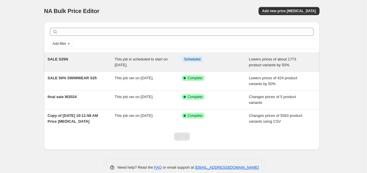
click at [59, 61] on span "SALE S25N" at bounding box center [58, 59] width 21 height 4
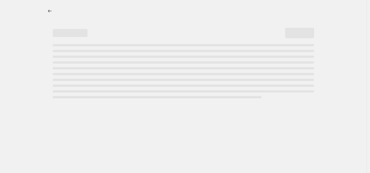
select select "percentage"
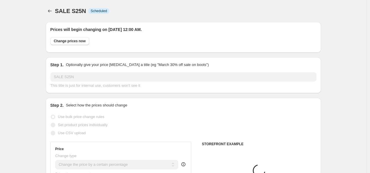
select select "collection"
select select "product"
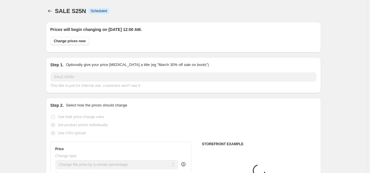
select select "product"
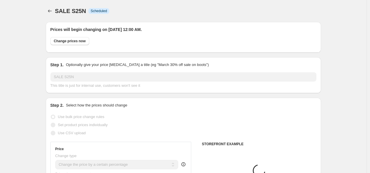
select select "product"
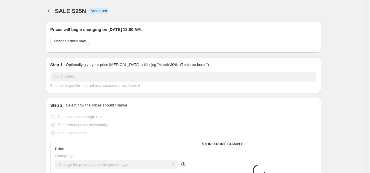
select select "product"
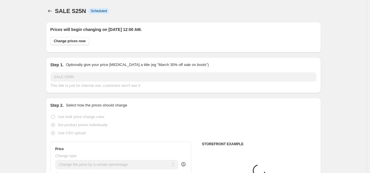
select select "product"
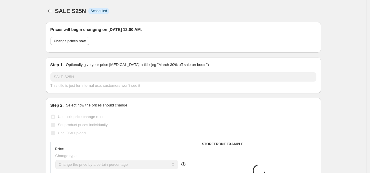
select select "product"
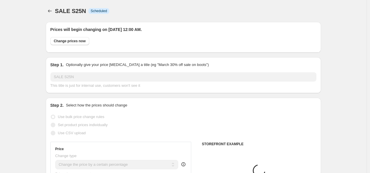
select select "product"
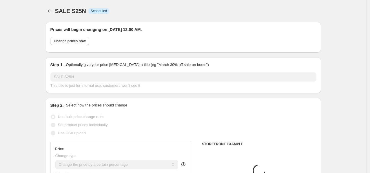
select select "product"
click at [276, 14] on button "Copy to new job" at bounding box center [277, 11] width 34 height 8
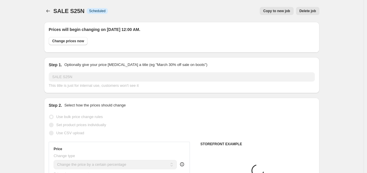
select select "percentage"
select select "collection"
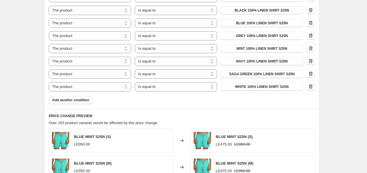
scroll to position [810, 0]
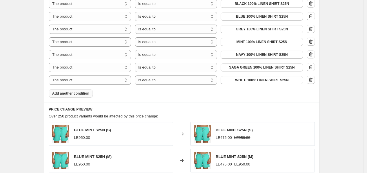
click at [66, 90] on button "Add another condition" at bounding box center [71, 94] width 44 height 8
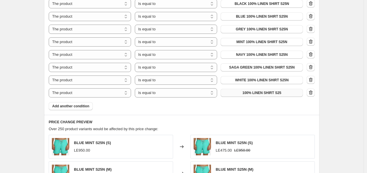
click at [279, 89] on button "100% LINEN SHIRT S25" at bounding box center [261, 93] width 82 height 8
click at [75, 104] on span "Add another condition" at bounding box center [70, 106] width 37 height 5
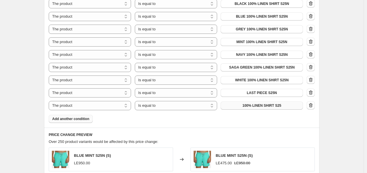
click at [258, 102] on button "100% LINEN SHIRT S25" at bounding box center [261, 106] width 82 height 8
click at [89, 117] on span "Add another condition" at bounding box center [70, 119] width 37 height 5
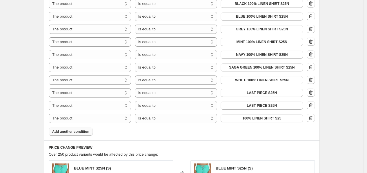
click at [267, 116] on span "100% LINEN SHIRT S25" at bounding box center [261, 118] width 39 height 5
click at [77, 129] on span "Add another condition" at bounding box center [70, 131] width 37 height 5
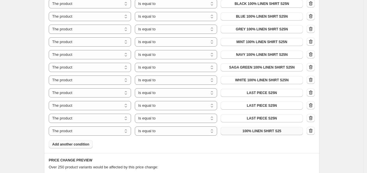
click at [260, 127] on button "100% LINEN SHIRT S25" at bounding box center [261, 131] width 82 height 8
click at [76, 142] on span "Add another condition" at bounding box center [70, 144] width 37 height 5
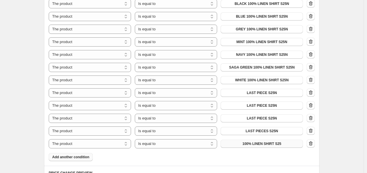
click at [266, 140] on button "100% LINEN SHIRT S25" at bounding box center [261, 144] width 82 height 8
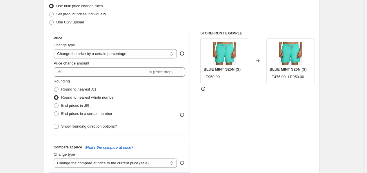
scroll to position [0, 0]
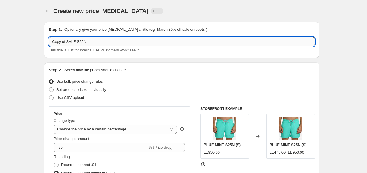
click at [96, 41] on input "Copy of SALE S25N" at bounding box center [182, 41] width 266 height 9
drag, startPoint x: 68, startPoint y: 43, endPoint x: 51, endPoint y: 42, distance: 16.5
click at [51, 42] on input "Copy of SALE S25N" at bounding box center [182, 41] width 266 height 9
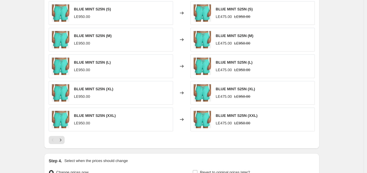
scroll to position [1051, 0]
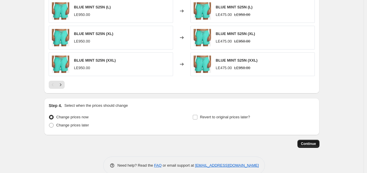
type input "FINAL SALE S25N"
click at [313, 142] on span "Continue" at bounding box center [308, 144] width 15 height 5
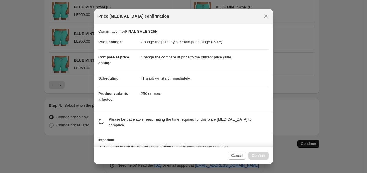
scroll to position [0, 0]
click at [265, 17] on icon "Close" at bounding box center [265, 16] width 3 height 3
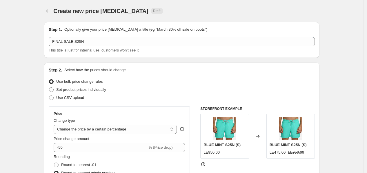
scroll to position [1051, 0]
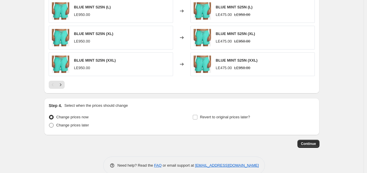
click at [74, 123] on span "Change prices later" at bounding box center [72, 125] width 33 height 4
click at [49, 123] on input "Change prices later" at bounding box center [49, 123] width 0 height 0
radio input "true"
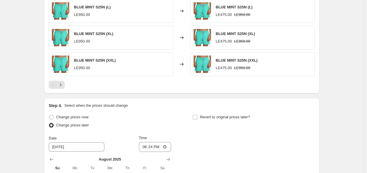
scroll to position [1151, 0]
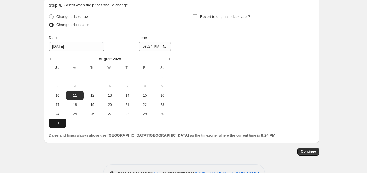
click at [64, 121] on span "31" at bounding box center [57, 123] width 13 height 5
type input "8/31/2025"
click at [151, 42] on input "20:24" at bounding box center [155, 47] width 32 height 10
click at [146, 42] on input "20:24" at bounding box center [155, 47] width 32 height 10
click at [158, 42] on input "12:00" at bounding box center [155, 47] width 32 height 10
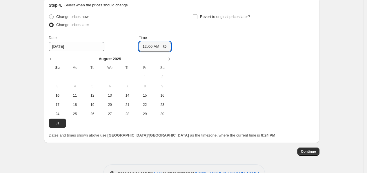
click at [273, 53] on div "Change prices now Change prices later Date 8/31/2025 Time 00:00 August 2025 Su …" at bounding box center [182, 70] width 266 height 115
click at [145, 42] on input "00:00" at bounding box center [155, 47] width 32 height 10
type input "23:59"
click at [313, 149] on span "Continue" at bounding box center [308, 151] width 15 height 5
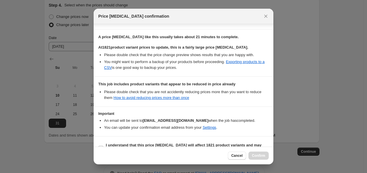
scroll to position [96, 0]
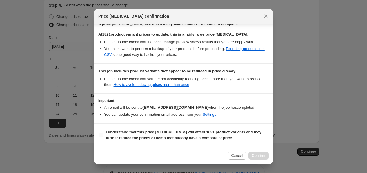
click at [101, 137] on input "I understand that this price change job will affect 1821 product variants and m…" at bounding box center [100, 135] width 5 height 5
checkbox input "true"
click at [260, 158] on span "Confirm" at bounding box center [258, 156] width 13 height 5
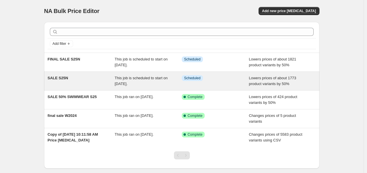
click at [64, 79] on span "SALE S25N" at bounding box center [58, 78] width 21 height 4
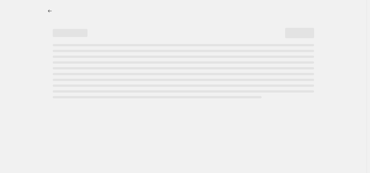
select select "percentage"
select select "collection"
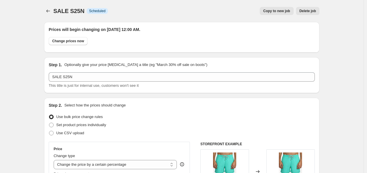
click at [311, 12] on span "Delete job" at bounding box center [307, 11] width 17 height 5
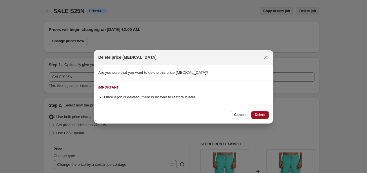
click at [257, 116] on span "Delete" at bounding box center [260, 115] width 10 height 5
